Goal: Task Accomplishment & Management: Manage account settings

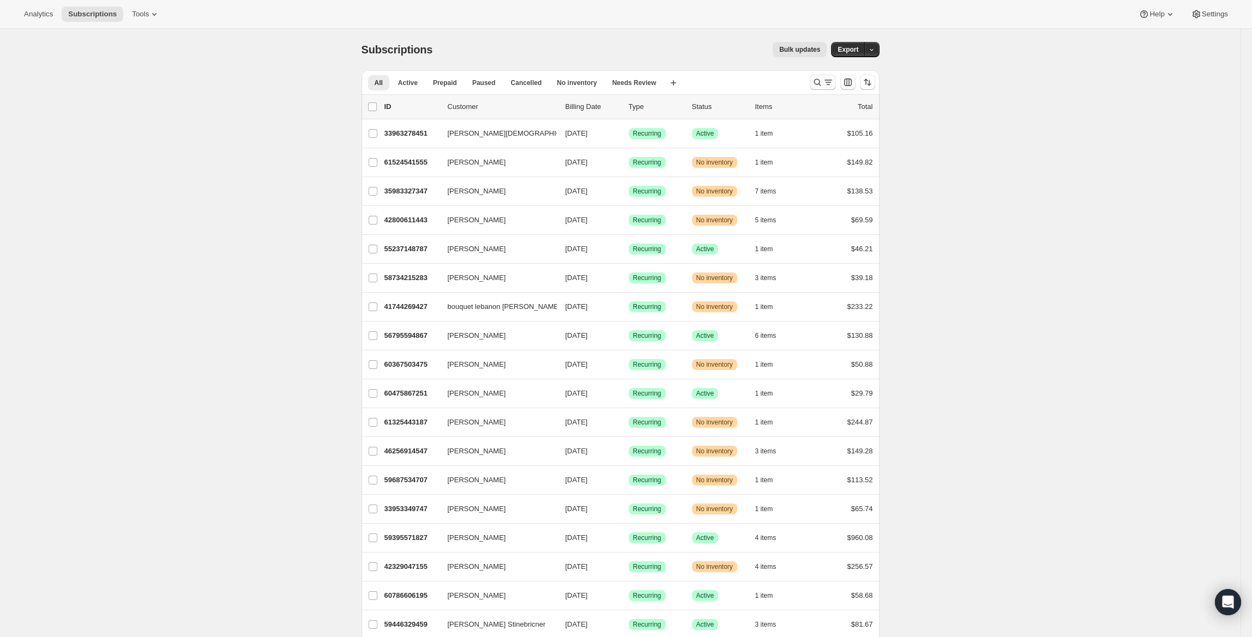
click at [829, 80] on icon "Search and filter results" at bounding box center [828, 82] width 11 height 11
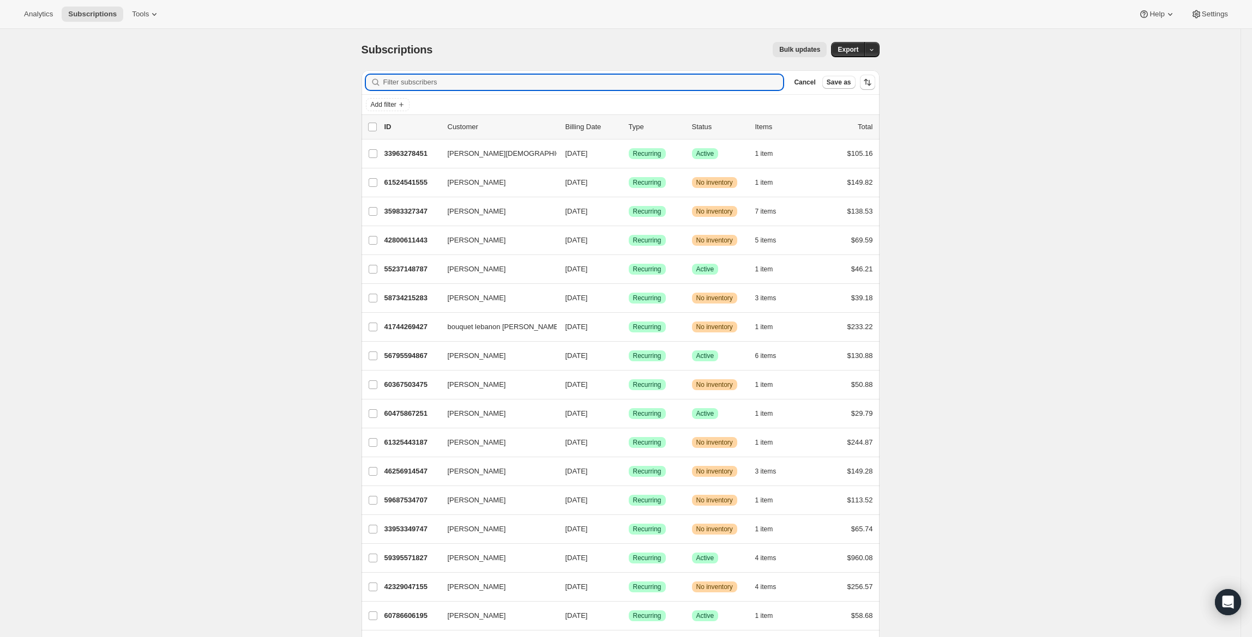
paste input "[EMAIL_ADDRESS][DOMAIN_NAME]"
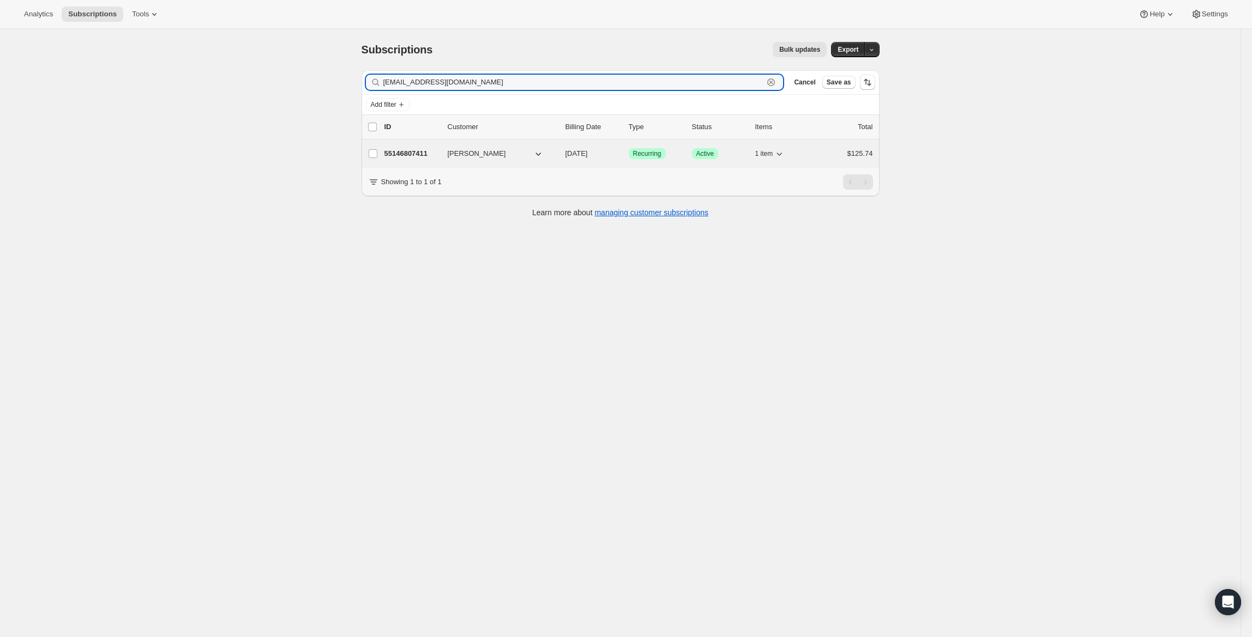
type input "[EMAIL_ADDRESS][DOMAIN_NAME]"
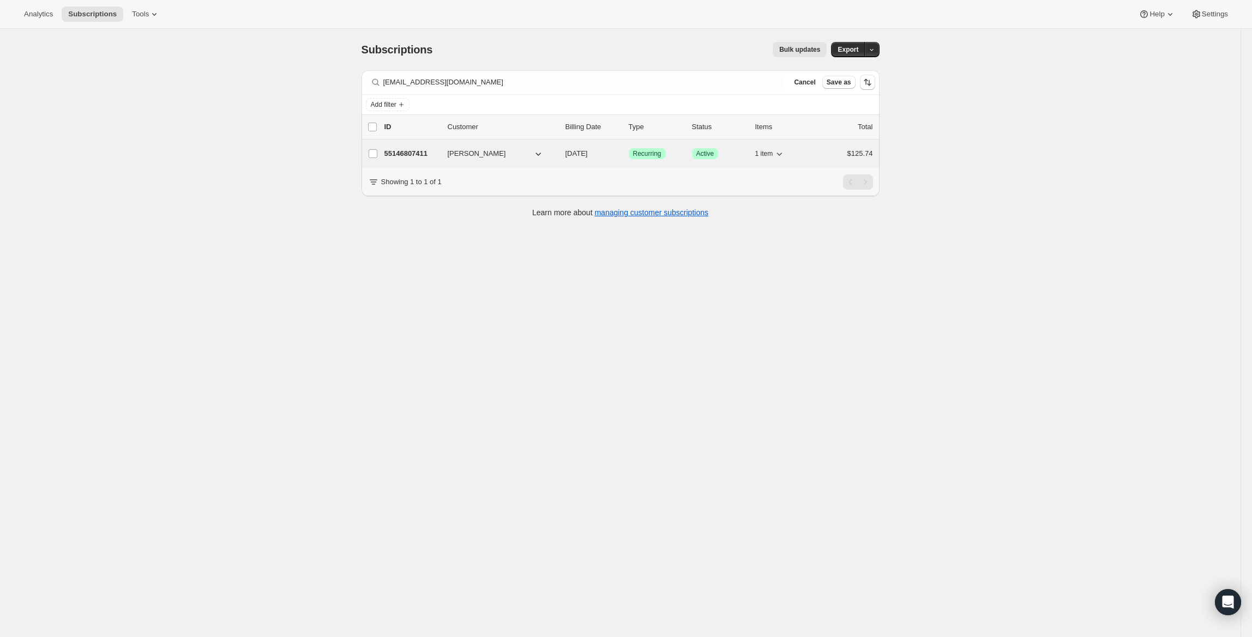
click at [419, 151] on p "55146807411" at bounding box center [411, 153] width 55 height 11
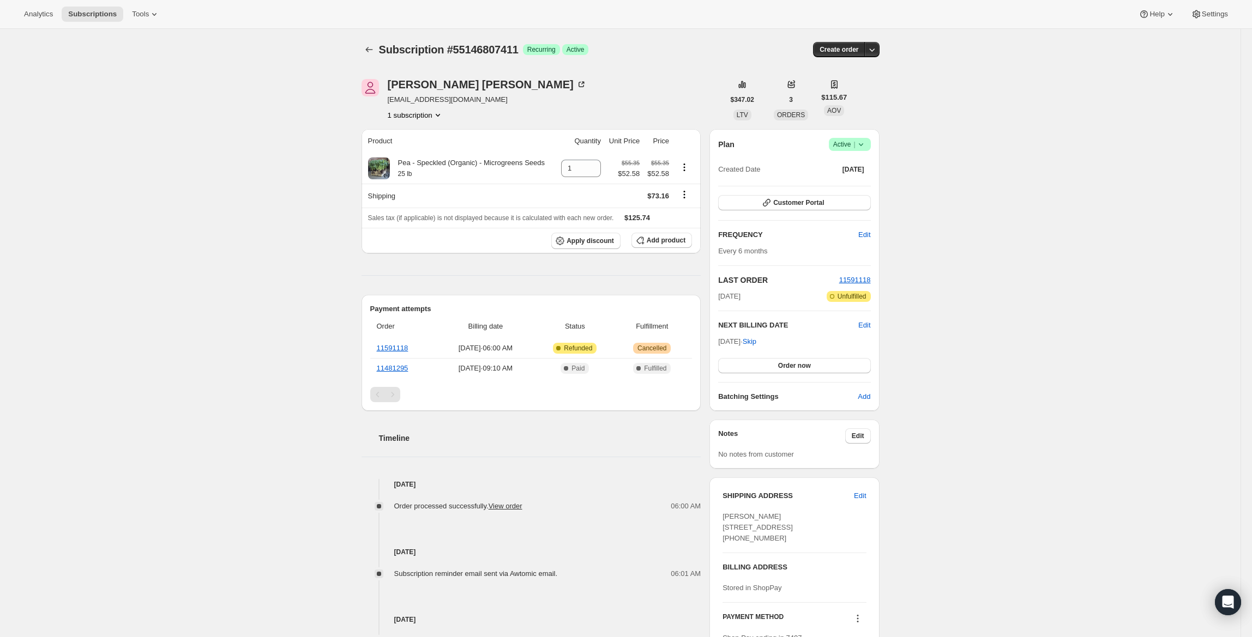
click at [846, 143] on span "Active |" at bounding box center [849, 144] width 33 height 11
click at [847, 185] on span "Cancel subscription" at bounding box center [854, 184] width 62 height 8
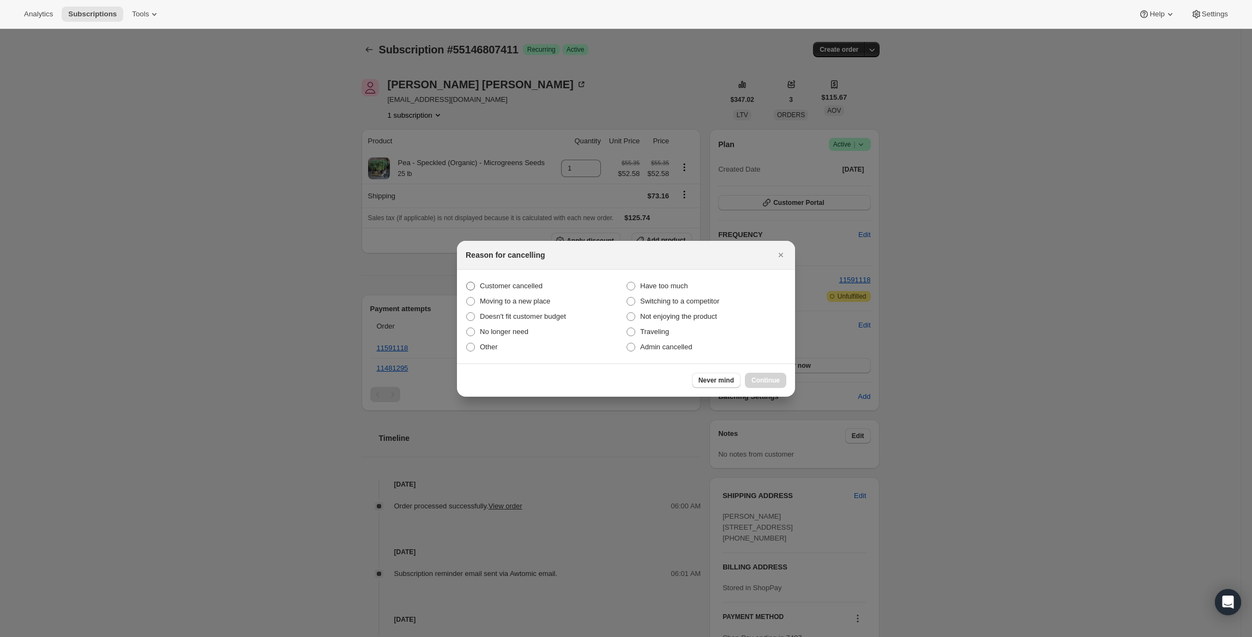
click at [502, 288] on span "Customer cancelled" at bounding box center [511, 286] width 63 height 8
click at [467, 282] on input "Customer cancelled" at bounding box center [466, 282] width 1 height 1
radio input "true"
click at [775, 383] on span "Continue" at bounding box center [765, 380] width 28 height 9
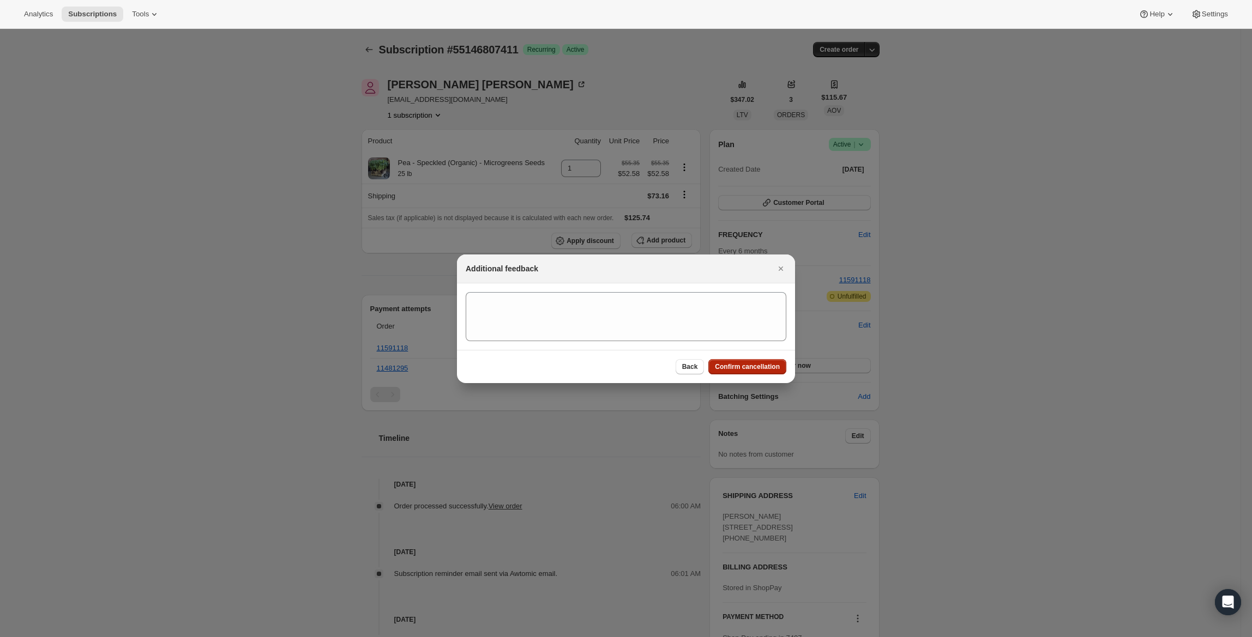
click at [769, 363] on span "Confirm cancellation" at bounding box center [747, 367] width 65 height 9
